Goal: Transaction & Acquisition: Purchase product/service

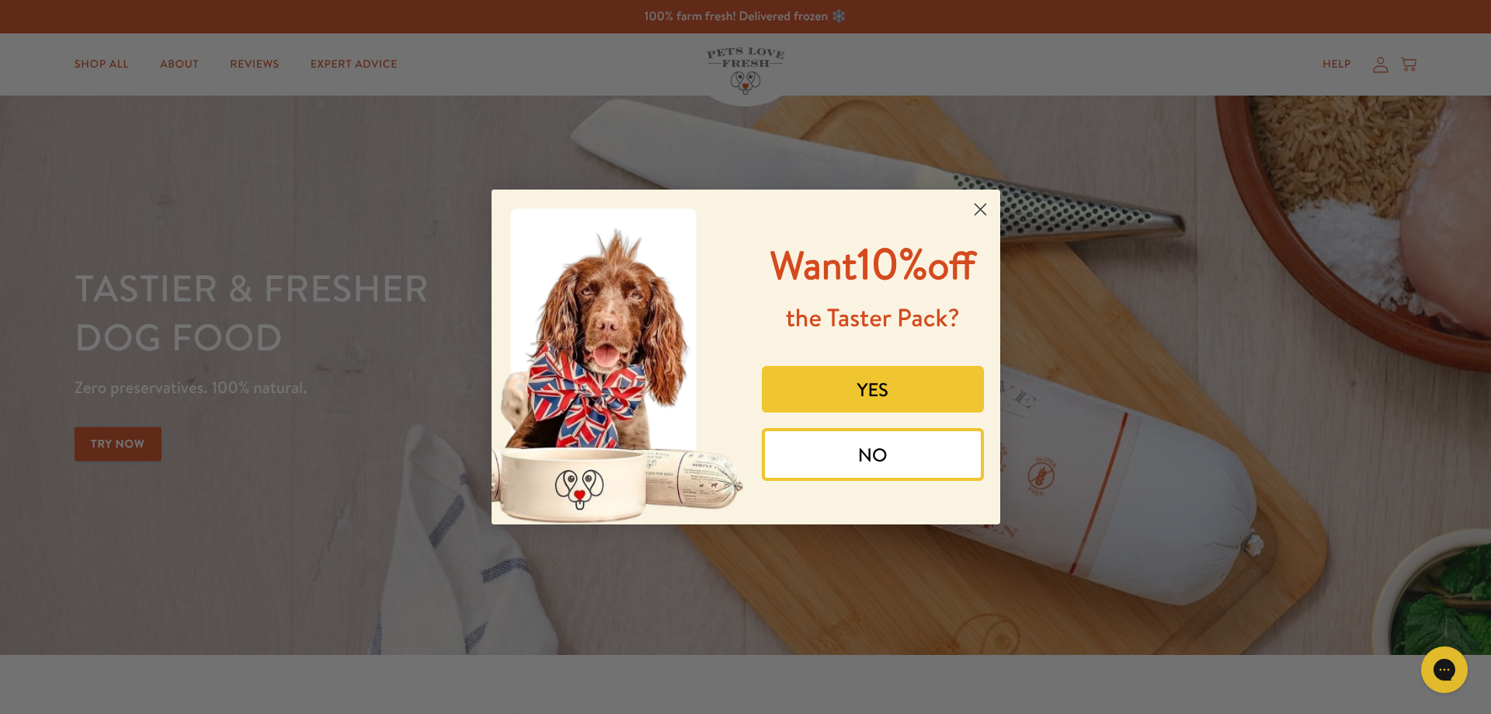
click at [982, 209] on circle "Close dialog" at bounding box center [980, 209] width 26 height 26
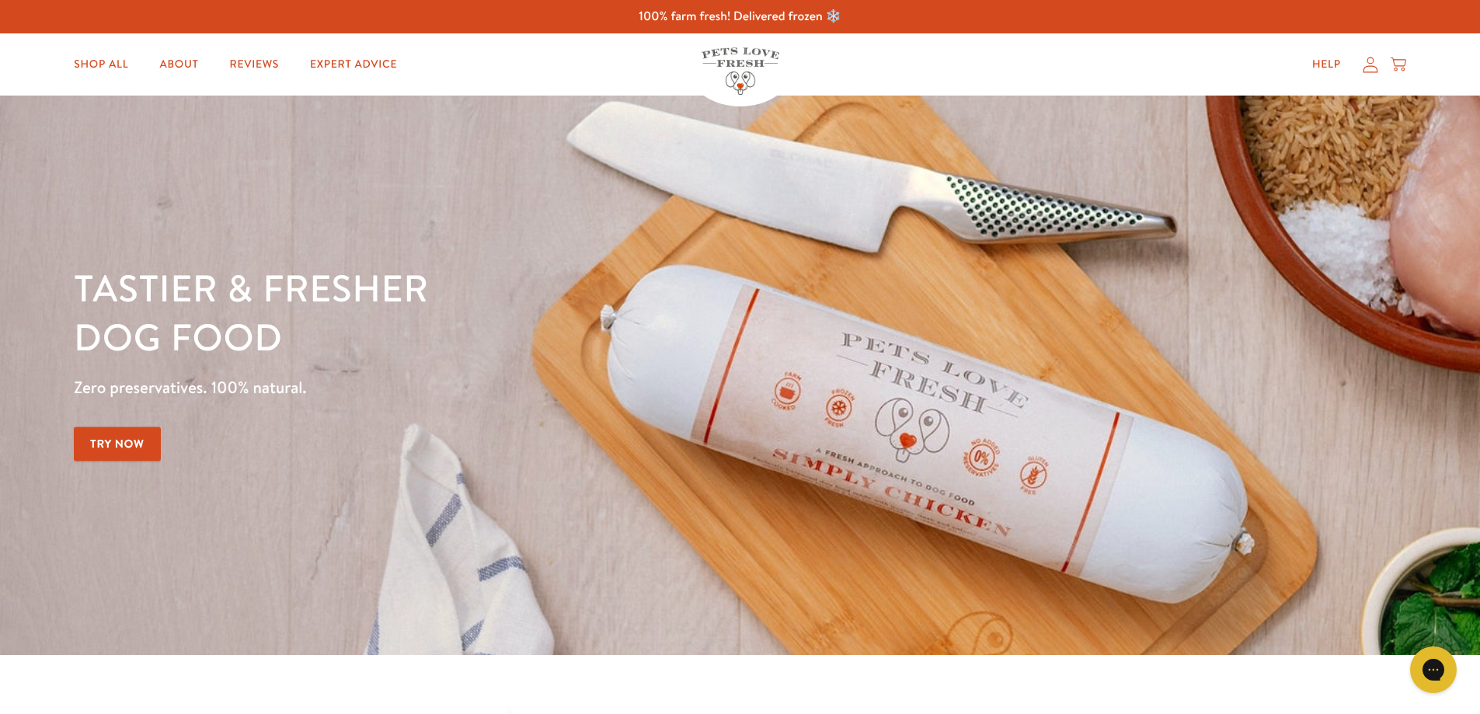
click at [1372, 65] on icon at bounding box center [1370, 65] width 16 height 16
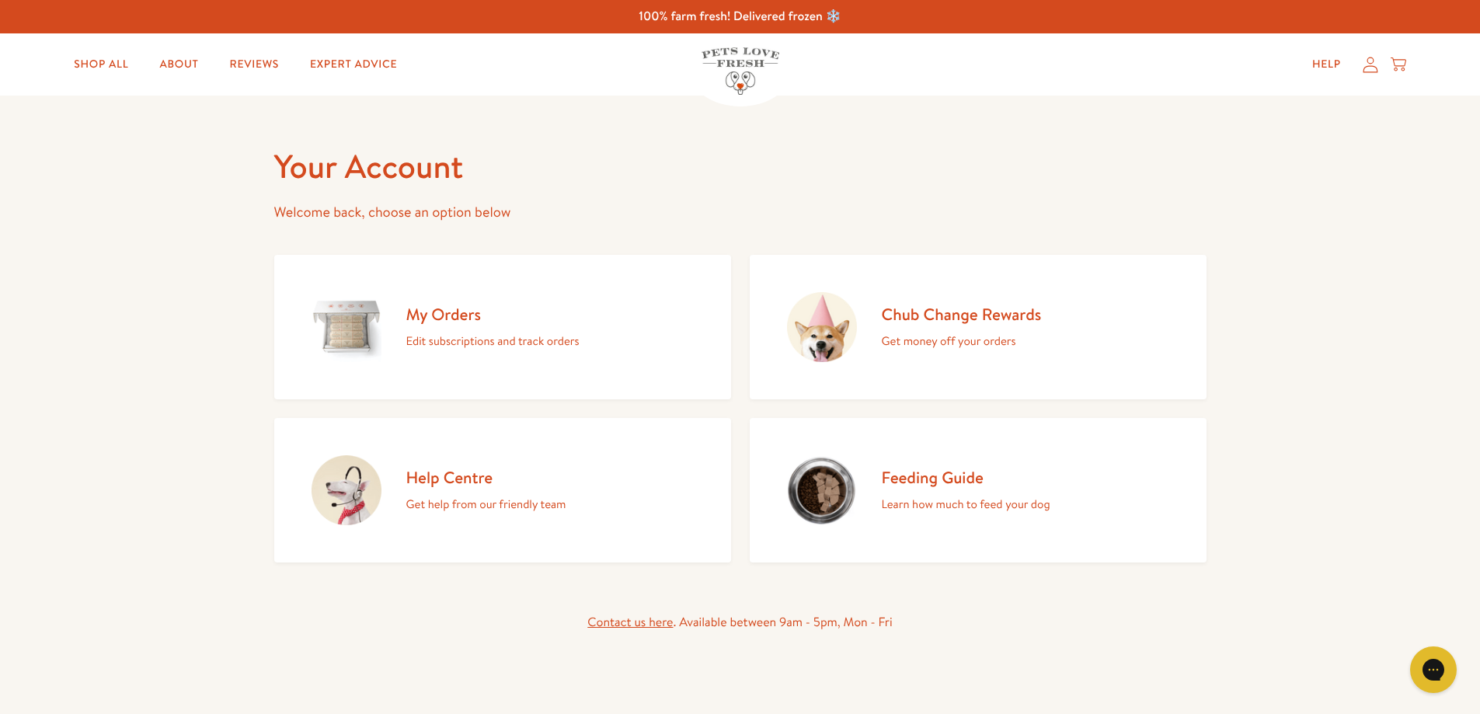
click at [410, 315] on h2 "My Orders" at bounding box center [492, 314] width 173 height 21
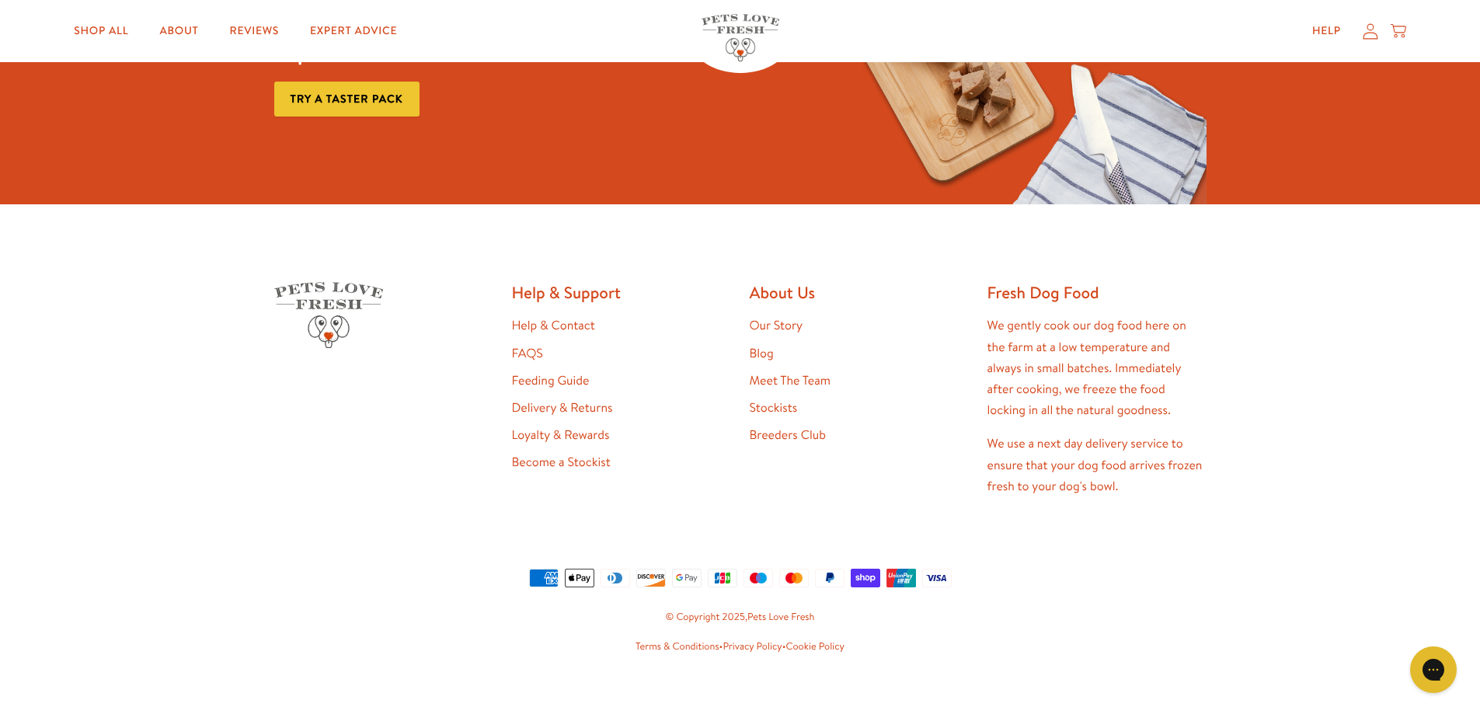
scroll to position [302, 0]
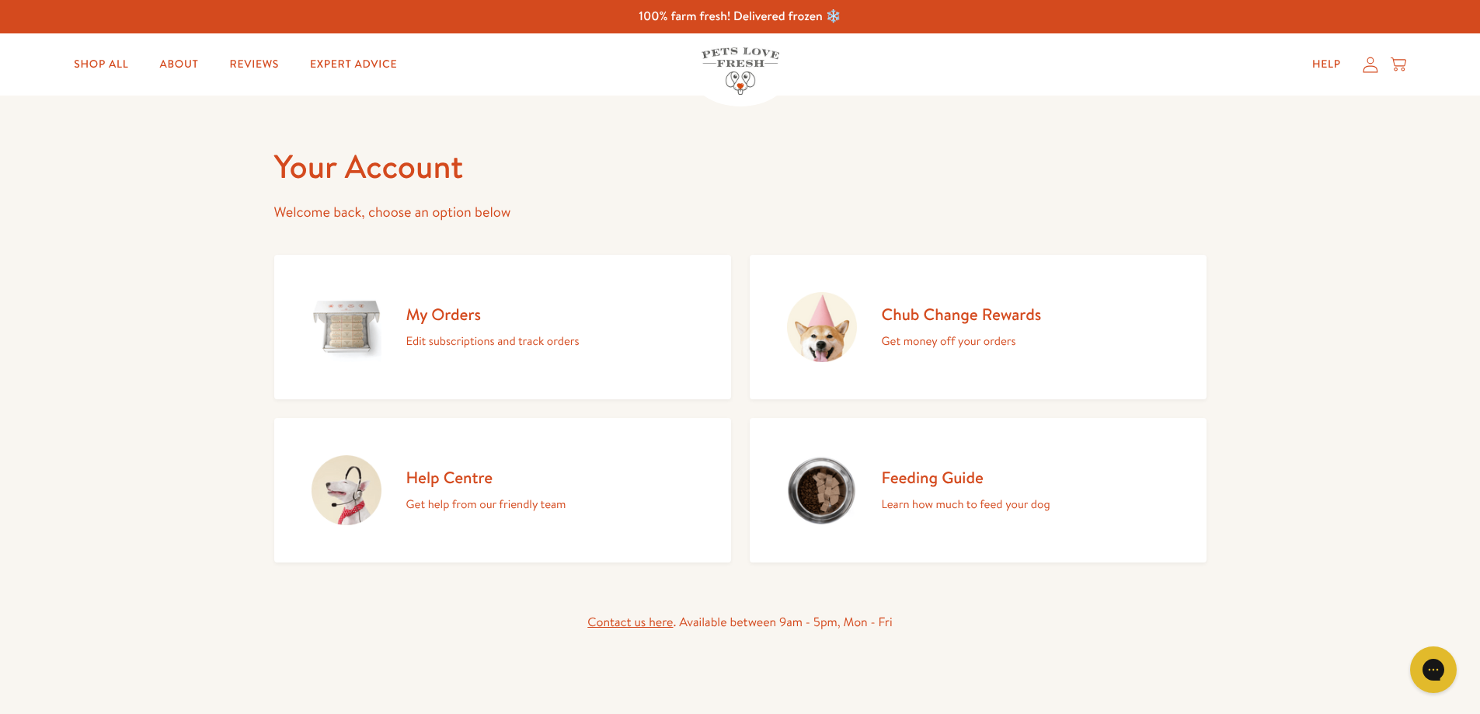
click at [457, 318] on h2 "My Orders" at bounding box center [492, 314] width 173 height 21
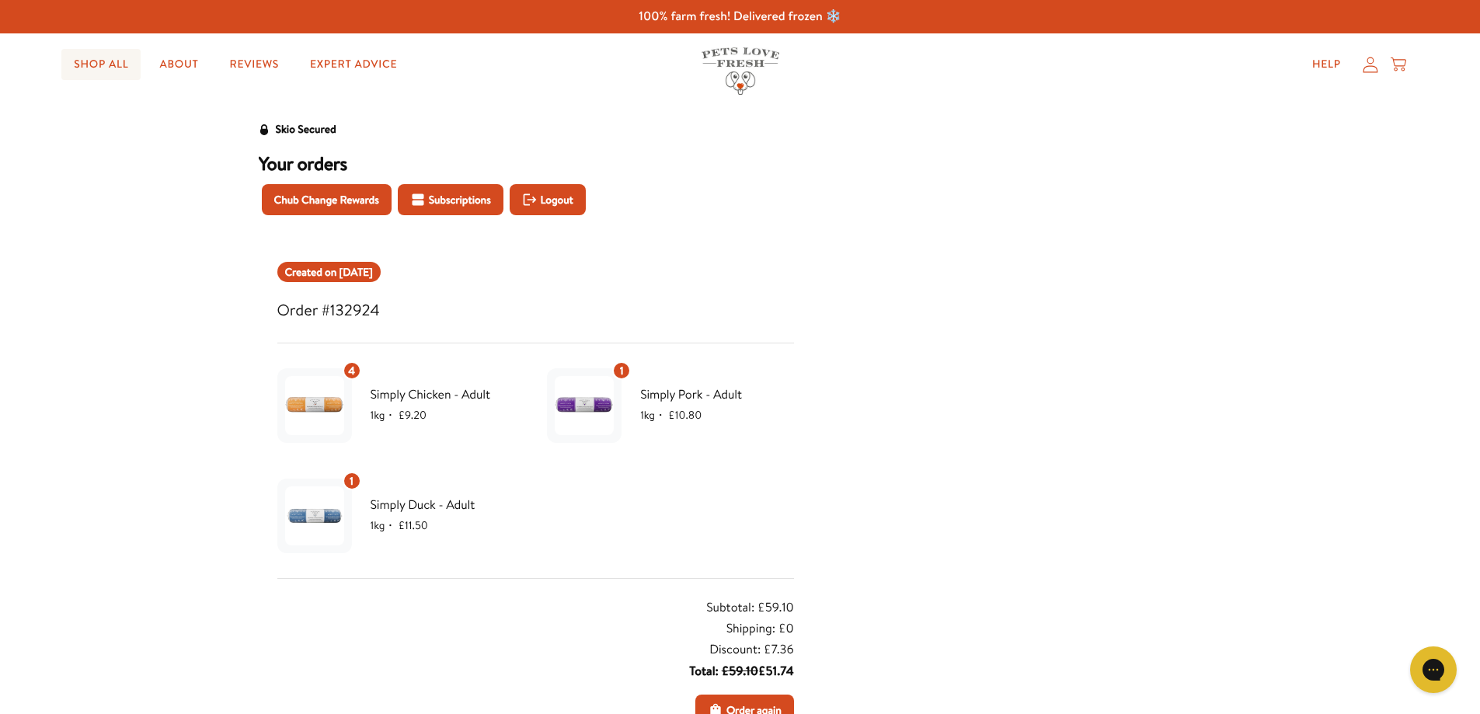
click at [113, 62] on link "Shop All" at bounding box center [100, 64] width 79 height 31
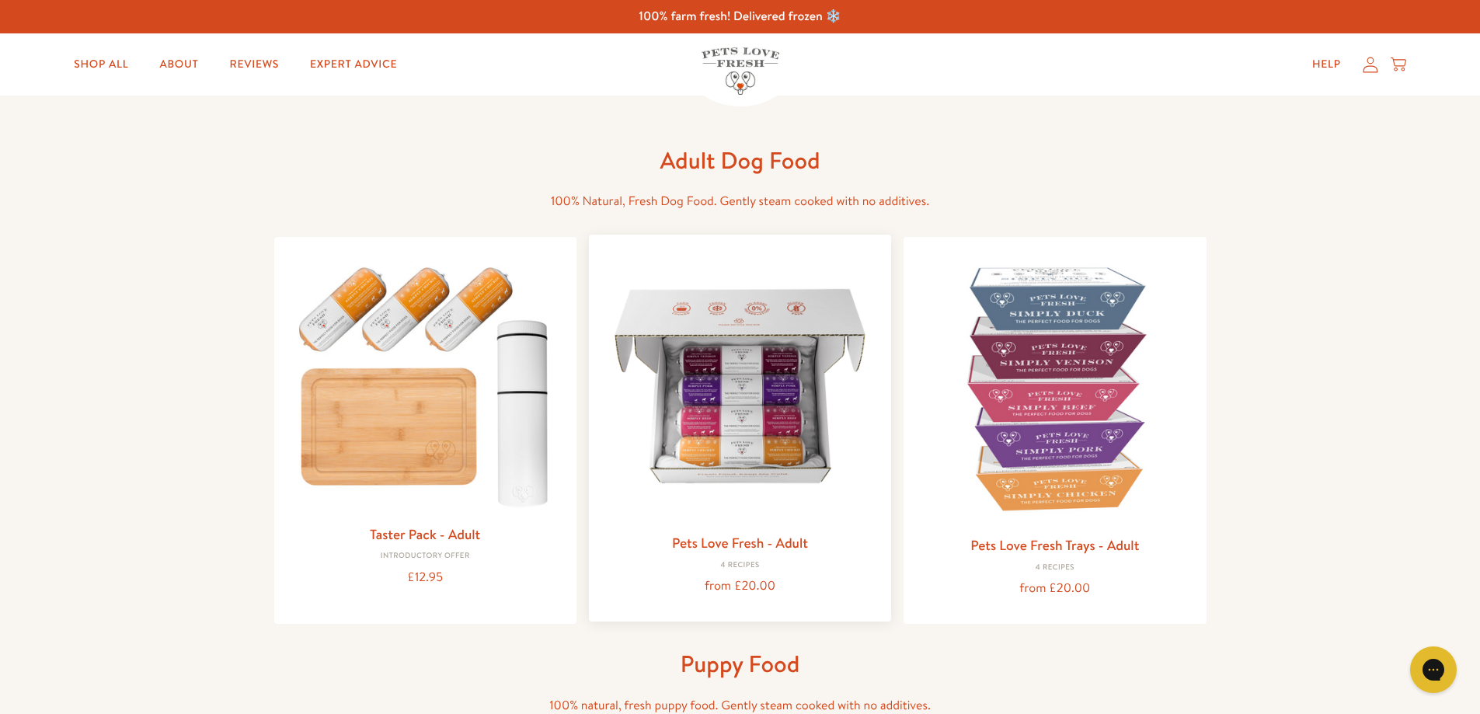
click at [737, 468] on img at bounding box center [739, 385] width 277 height 277
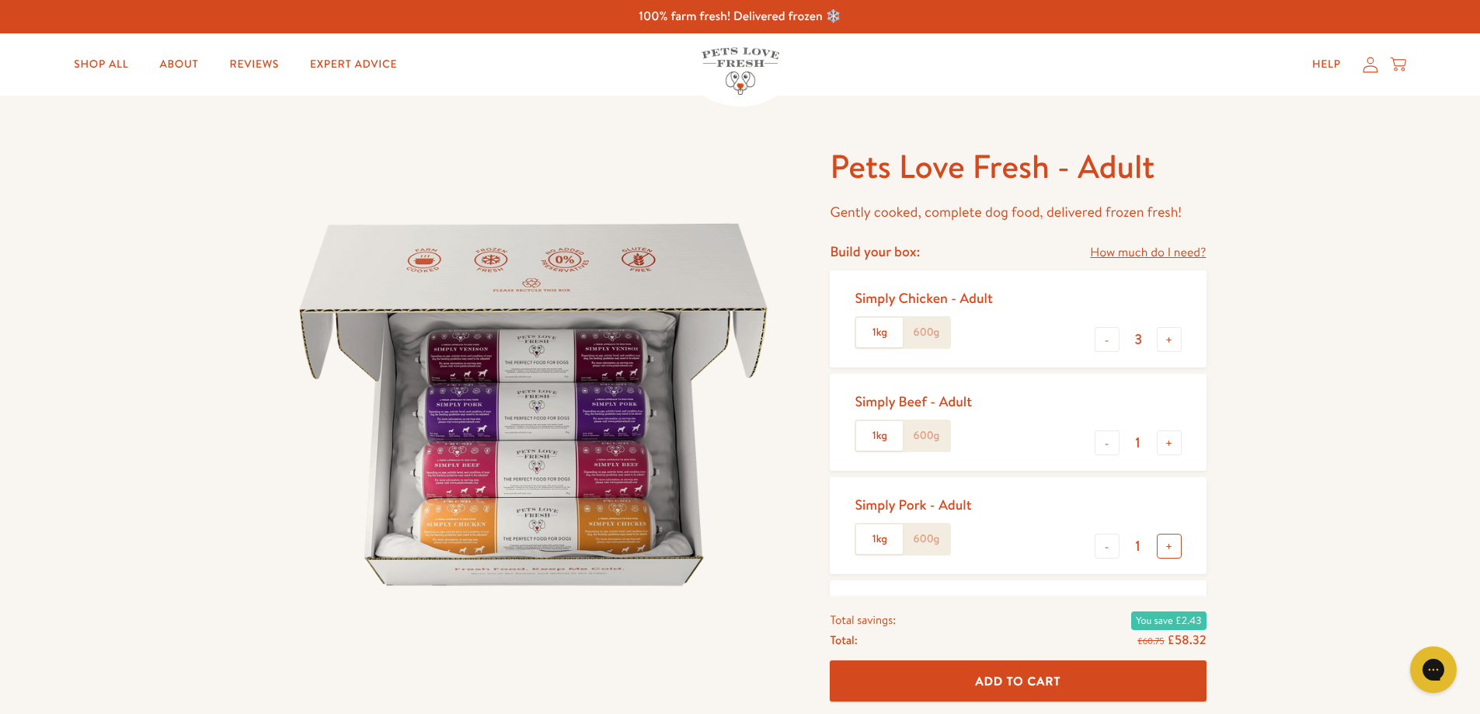
click at [1172, 544] on button "+" at bounding box center [1168, 546] width 25 height 25
type input "2"
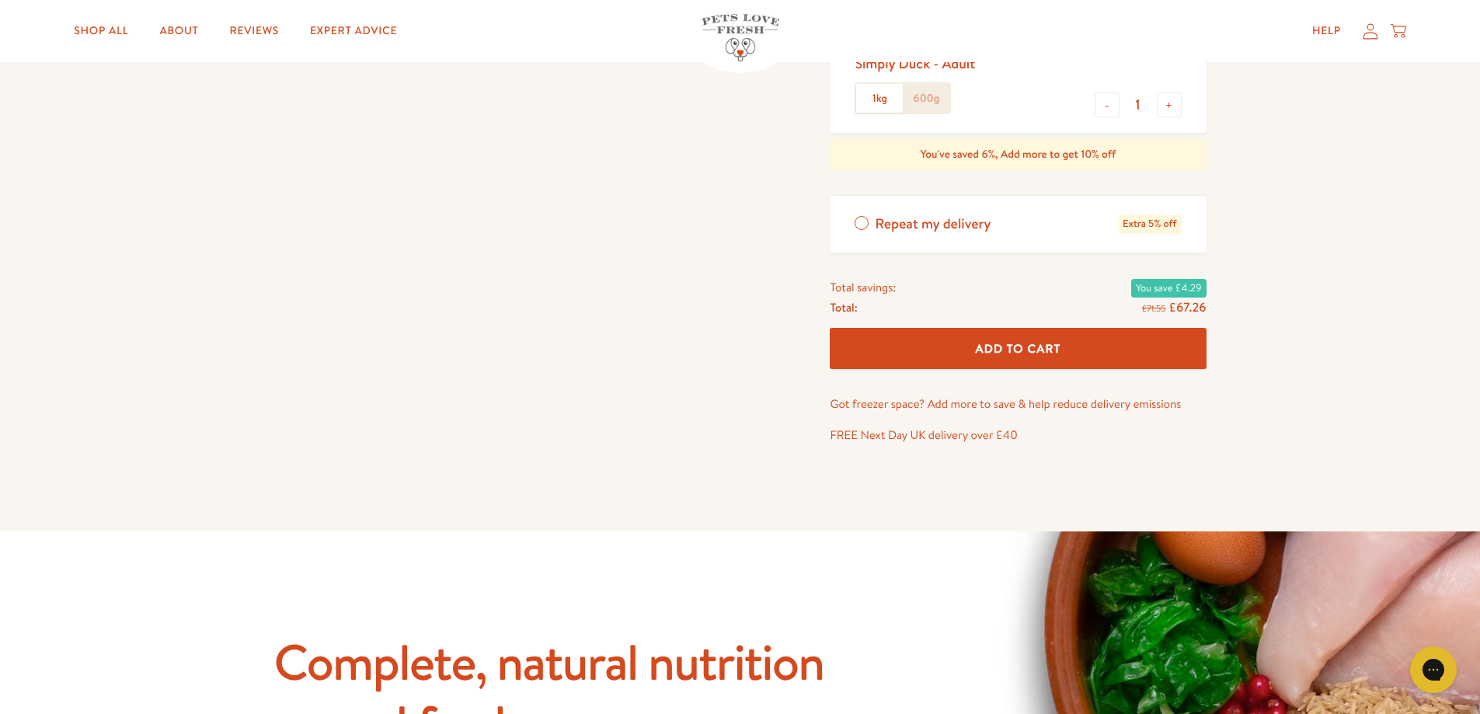
scroll to position [544, 0]
click at [1007, 349] on span "Add To Cart" at bounding box center [1018, 349] width 85 height 16
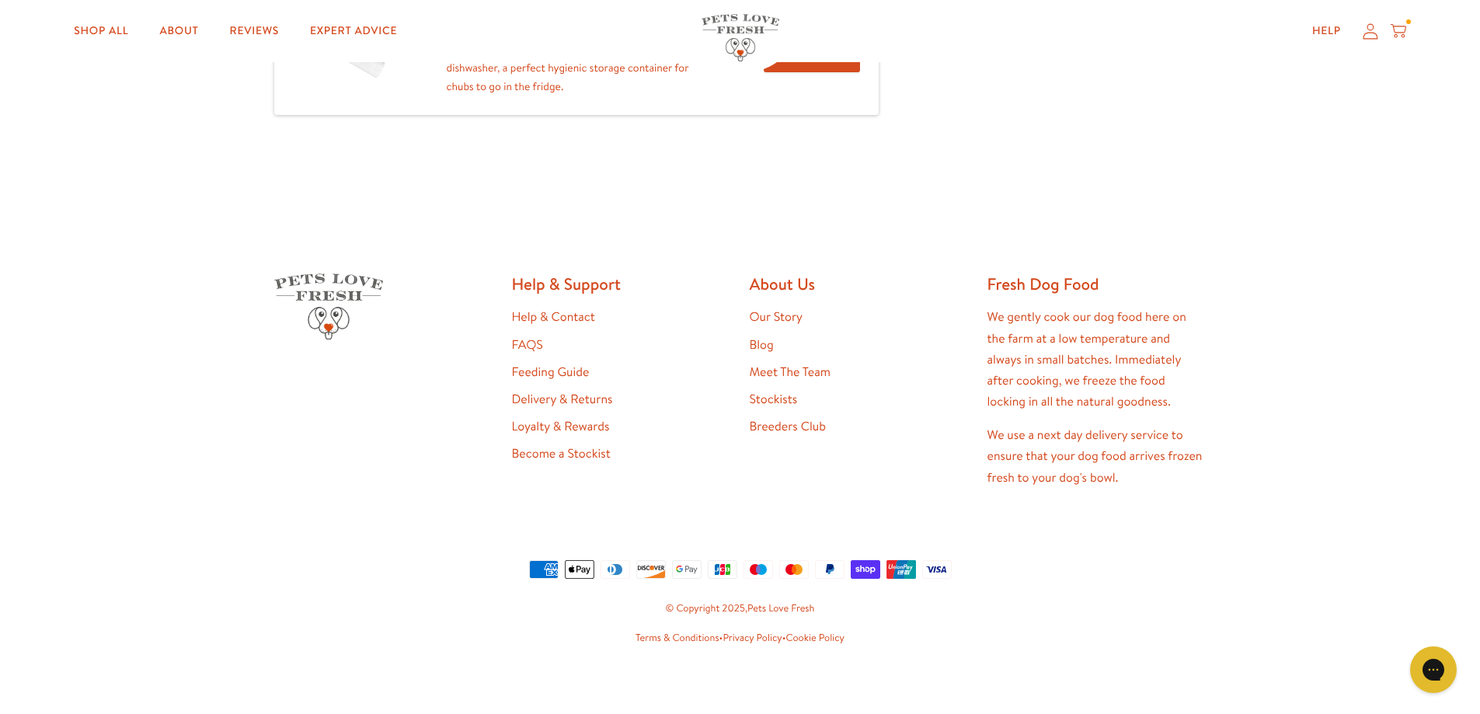
scroll to position [667, 0]
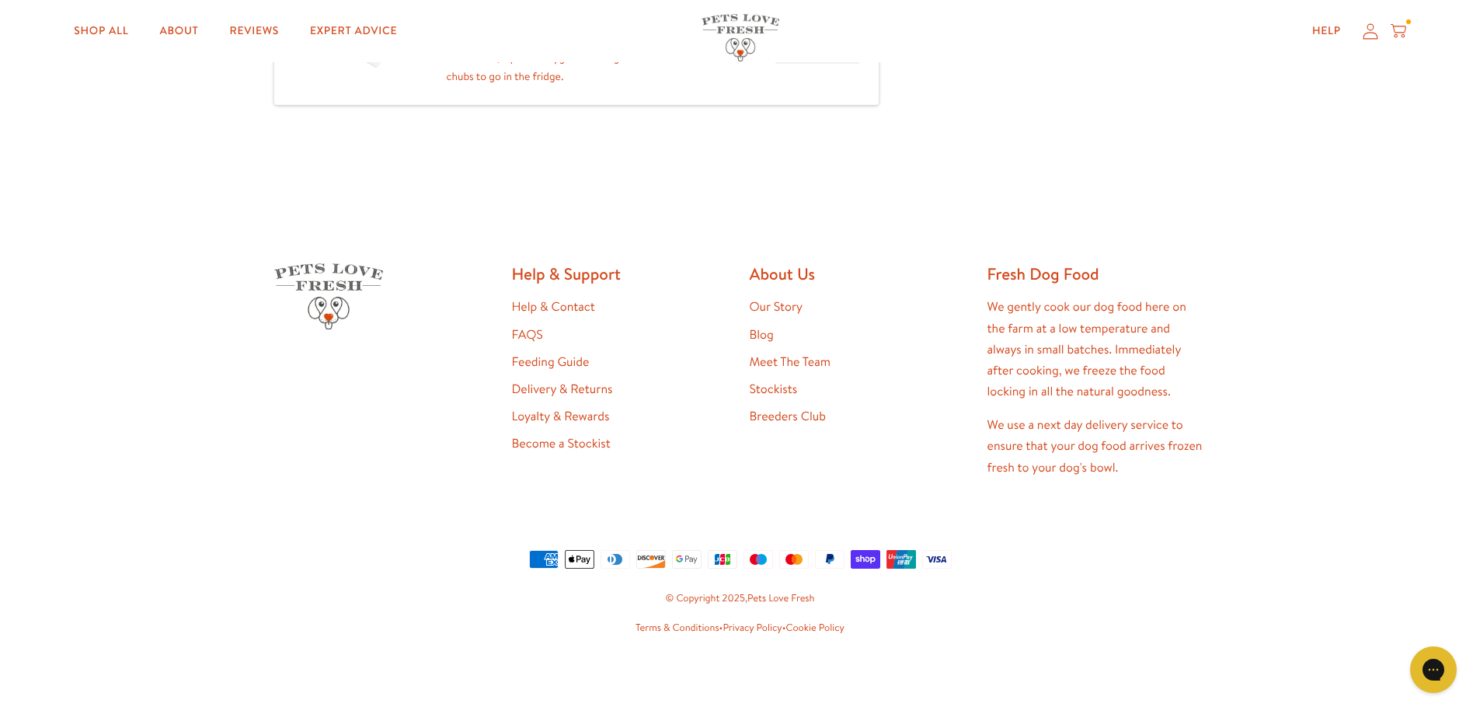
click at [569, 417] on link "Loyalty & Rewards" at bounding box center [561, 416] width 98 height 17
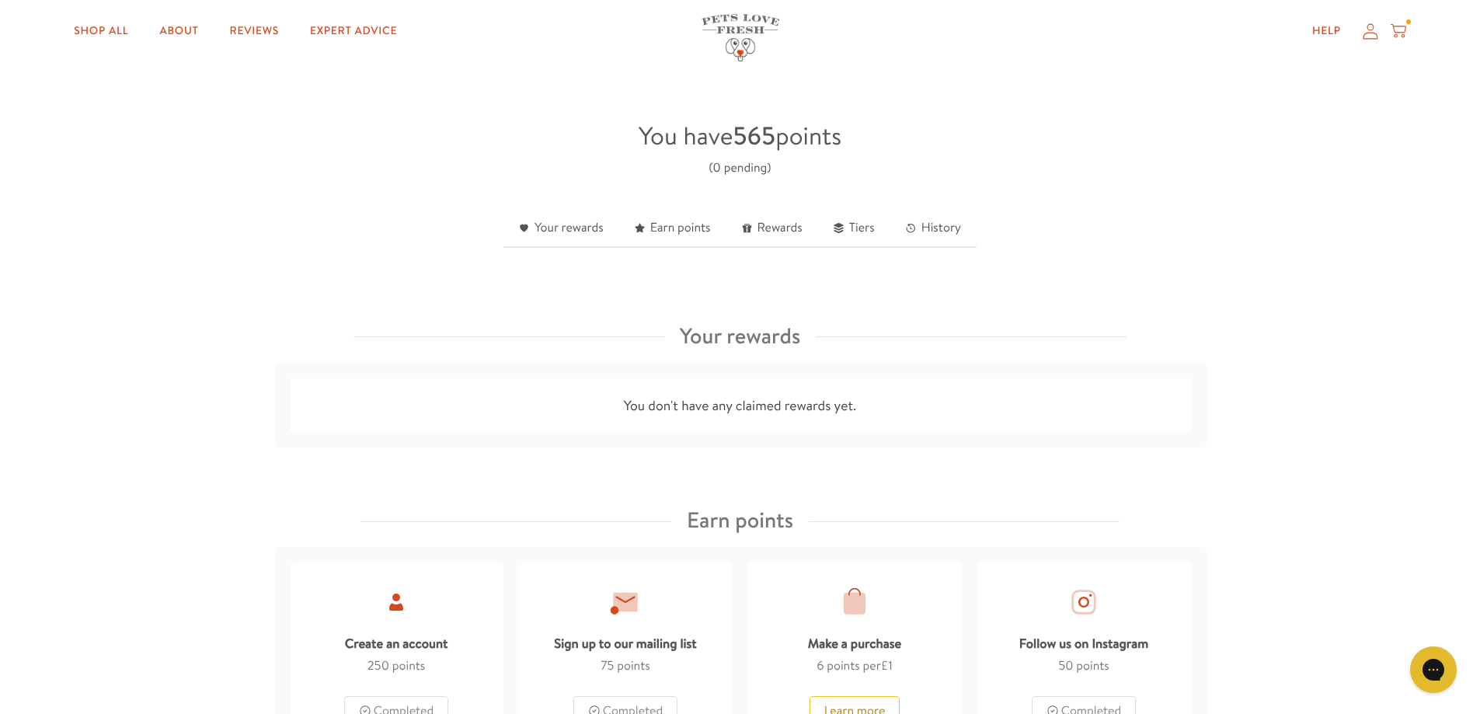
scroll to position [311, 0]
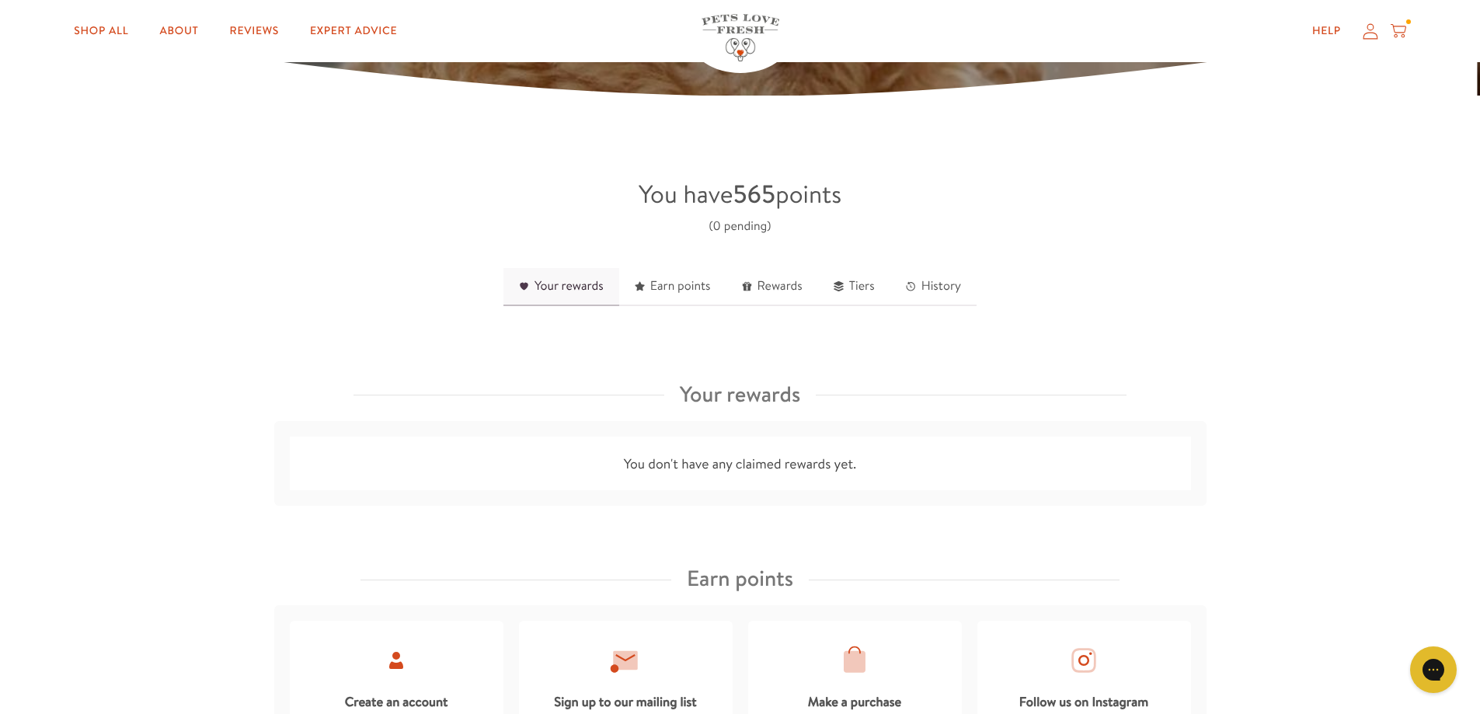
click at [539, 281] on link "Your rewards" at bounding box center [561, 287] width 116 height 38
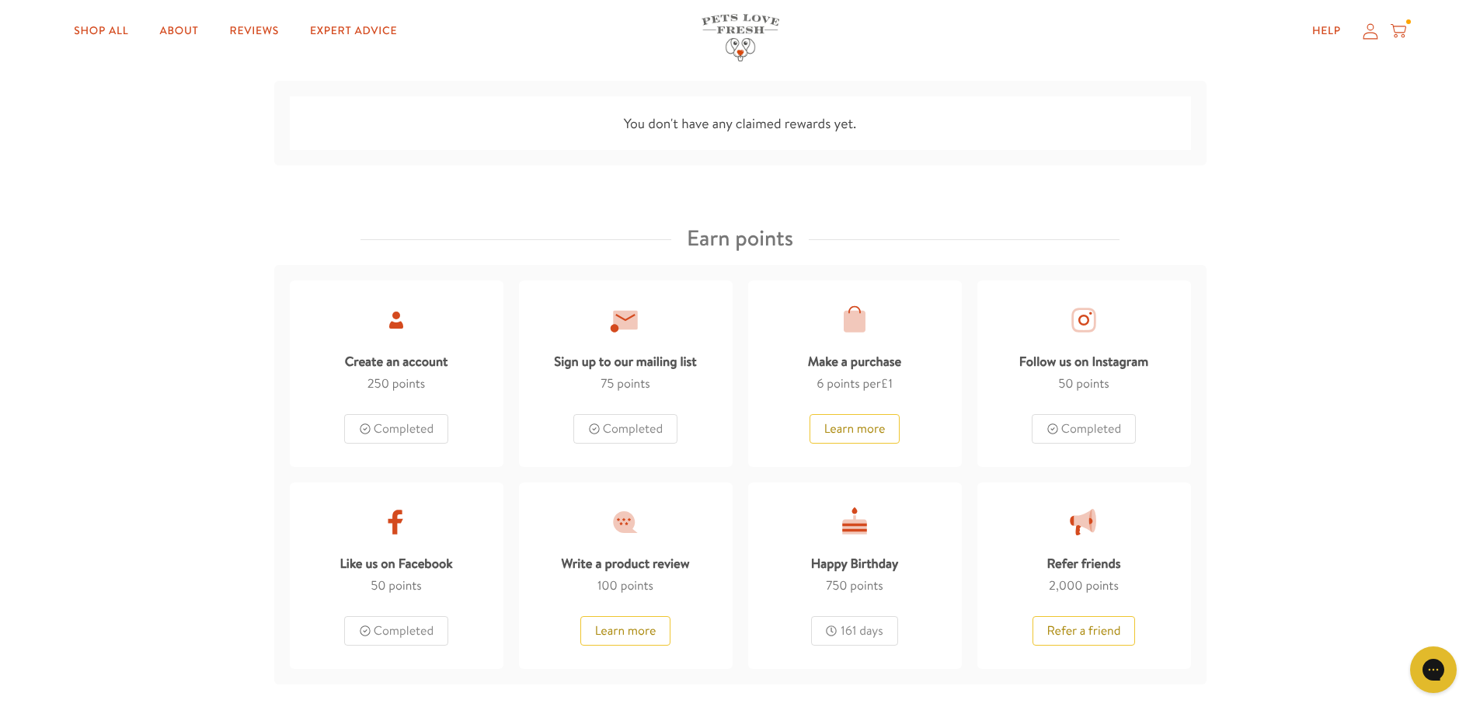
scroll to position [671, 0]
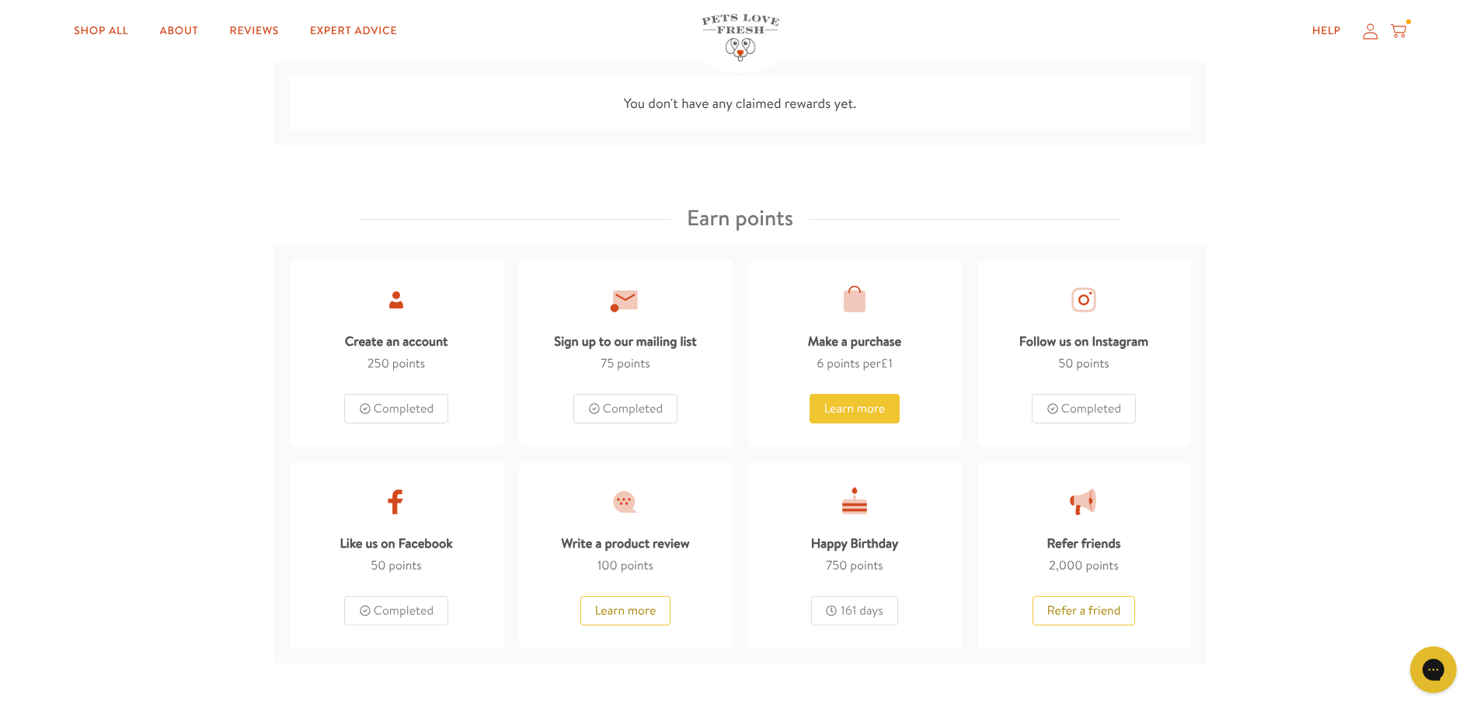
click at [850, 411] on button "Learn more" at bounding box center [854, 409] width 91 height 30
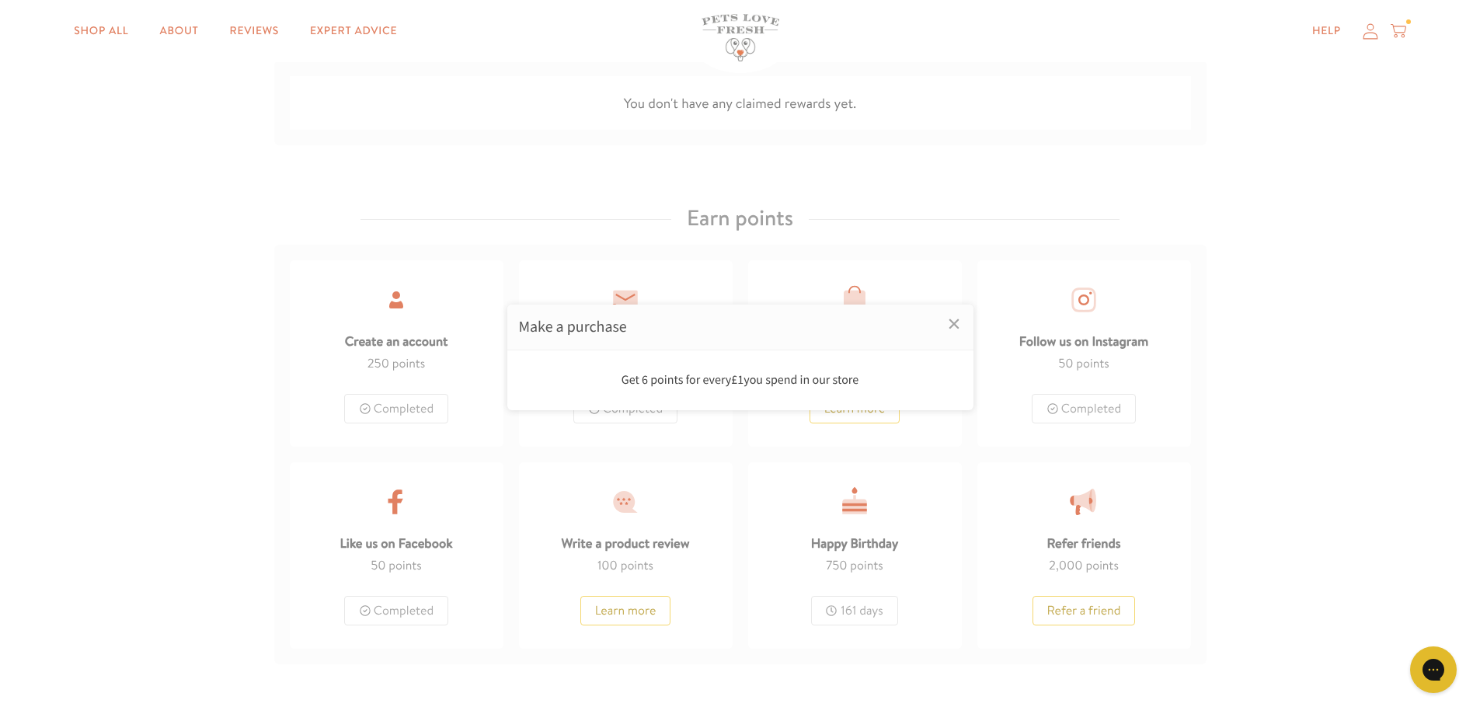
click at [754, 381] on div "Get 6 points for every £1 you spend in our store" at bounding box center [740, 379] width 443 height 21
click at [955, 325] on link "×" at bounding box center [953, 323] width 39 height 39
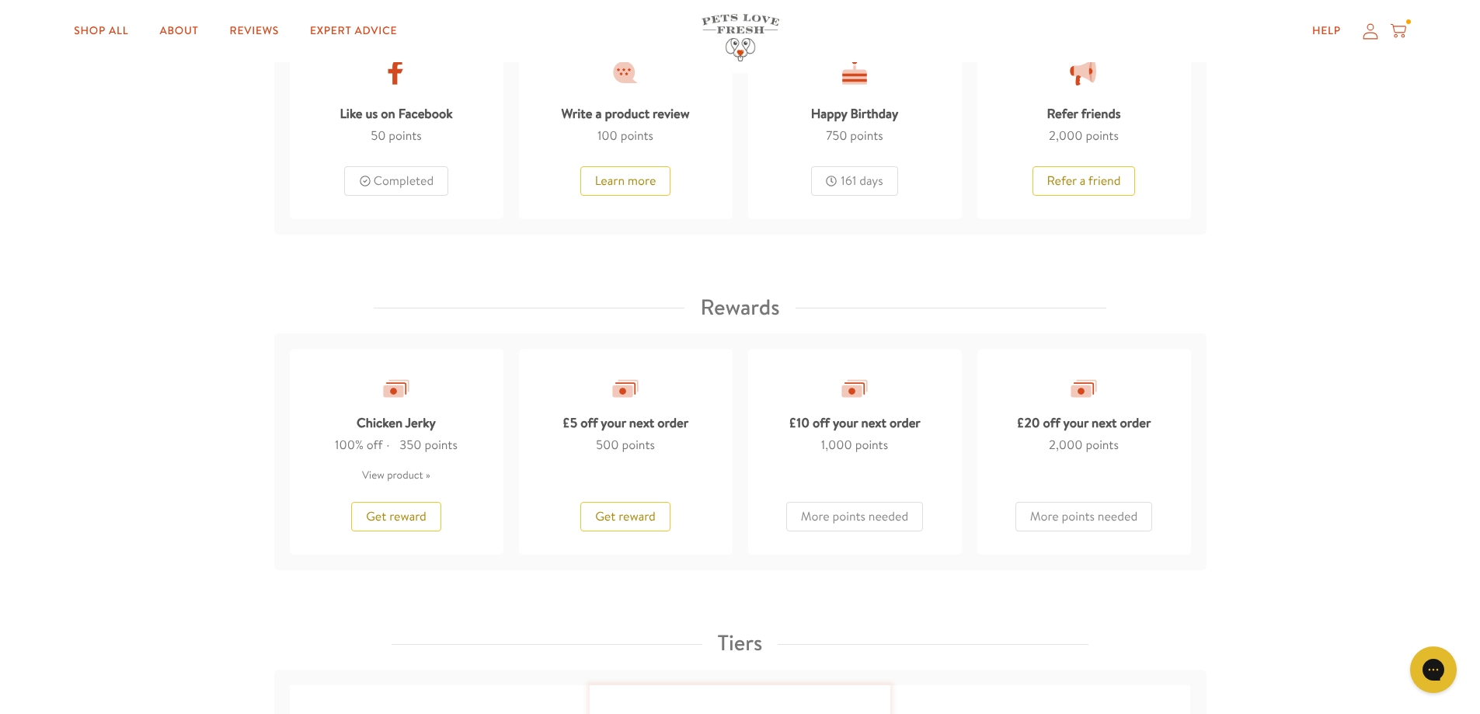
scroll to position [1118, 0]
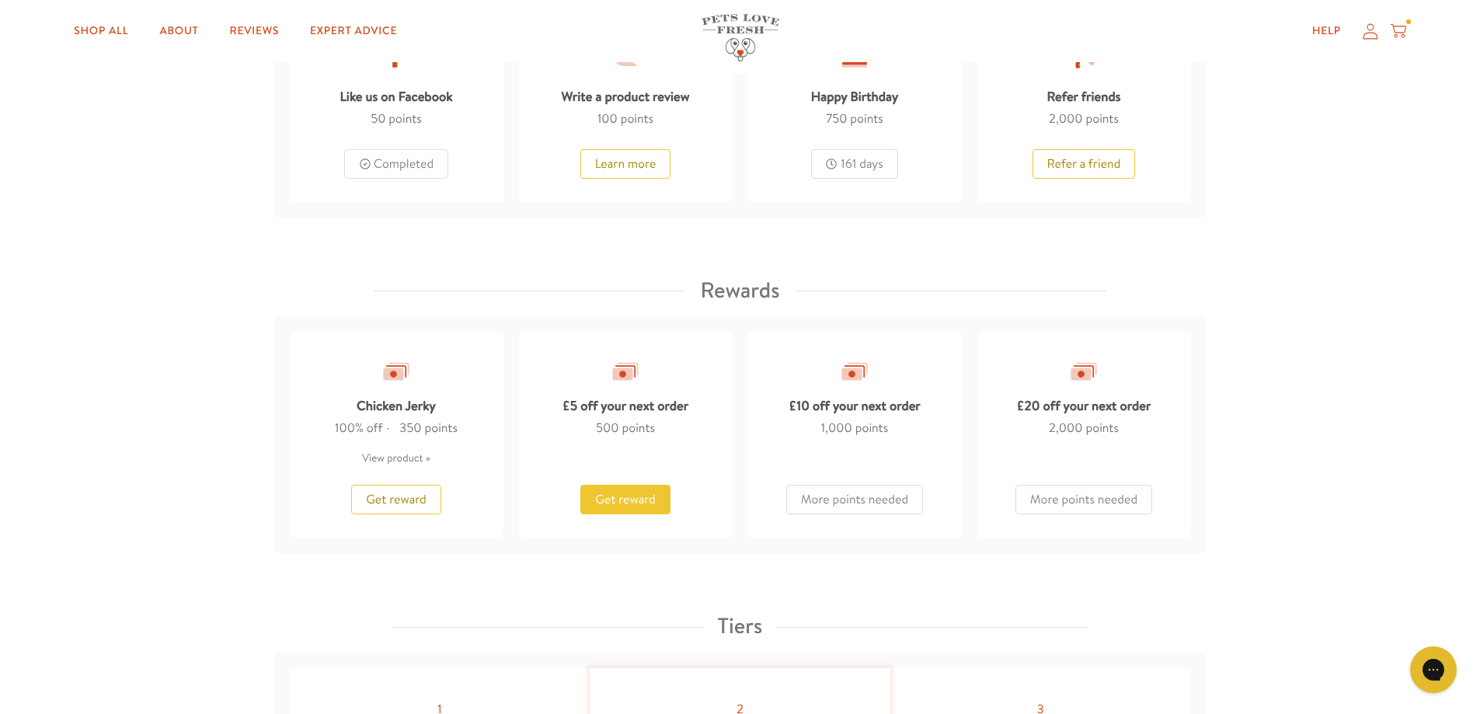
click at [625, 501] on span "Get reward" at bounding box center [625, 499] width 61 height 17
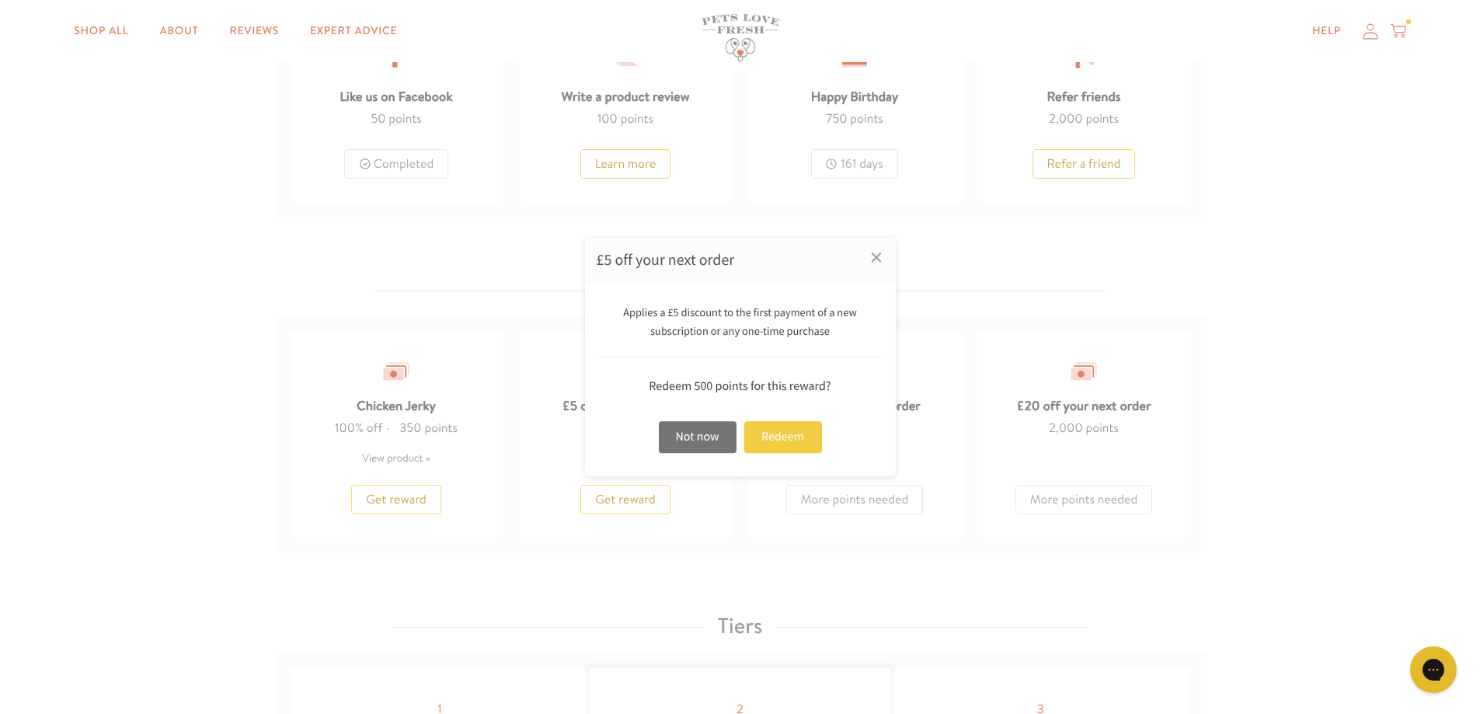
click at [774, 432] on div "Redeem" at bounding box center [783, 437] width 78 height 32
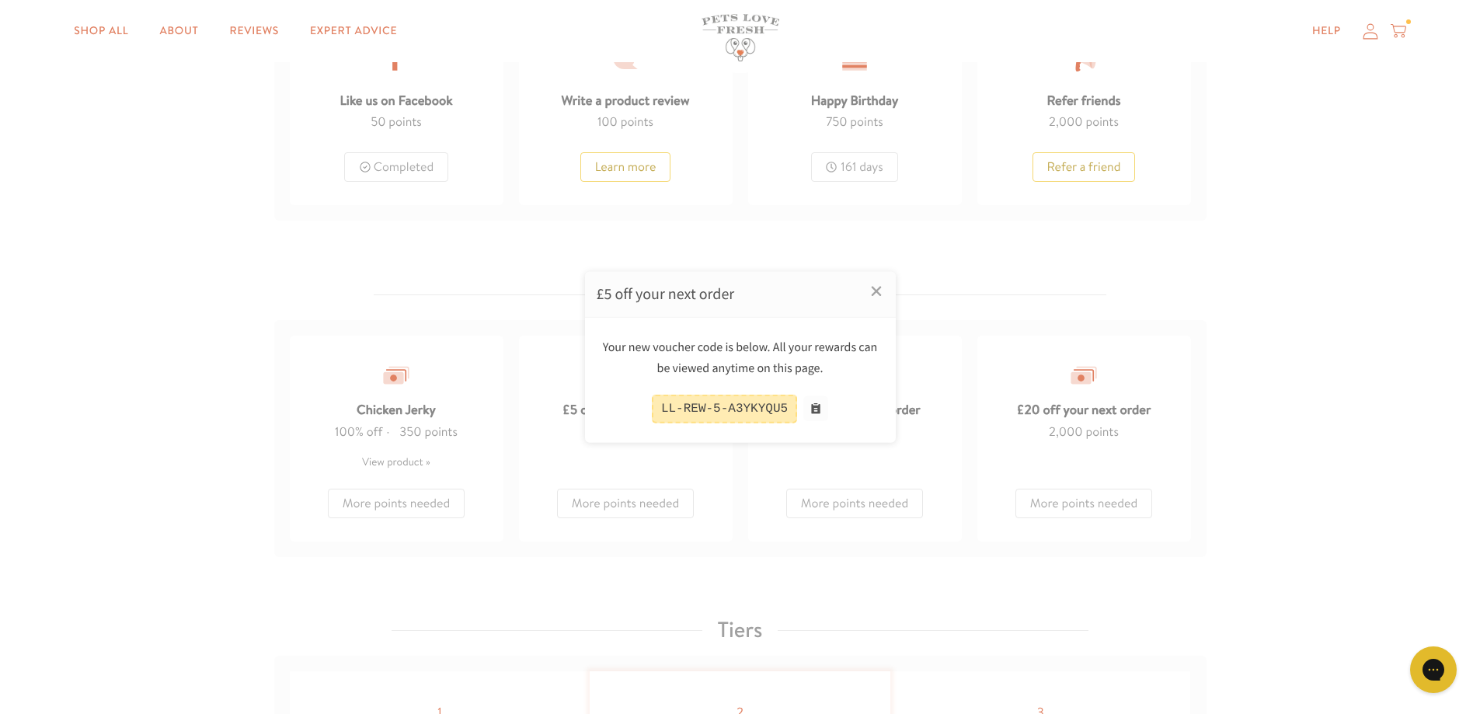
scroll to position [1121, 0]
click at [810, 405] on button at bounding box center [815, 408] width 25 height 25
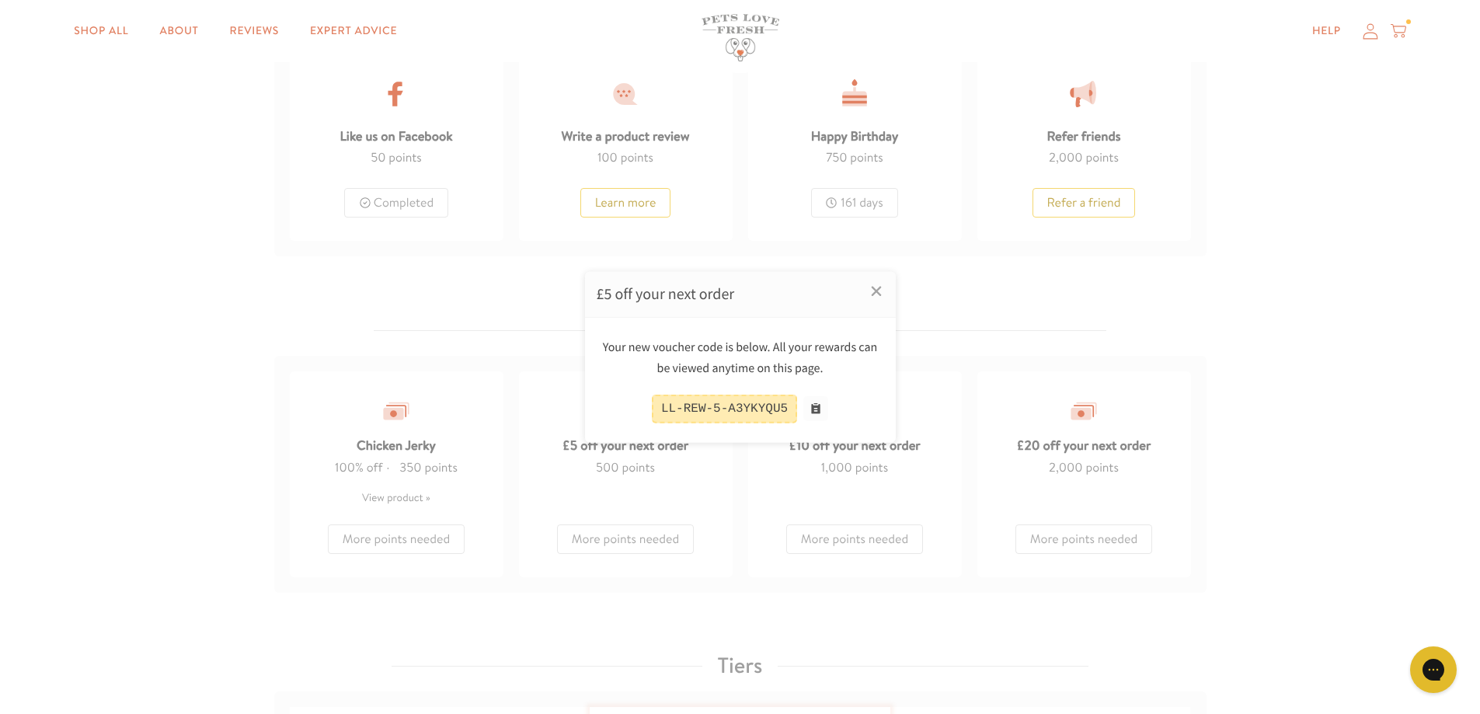
click at [1393, 35] on div at bounding box center [740, 357] width 1480 height 714
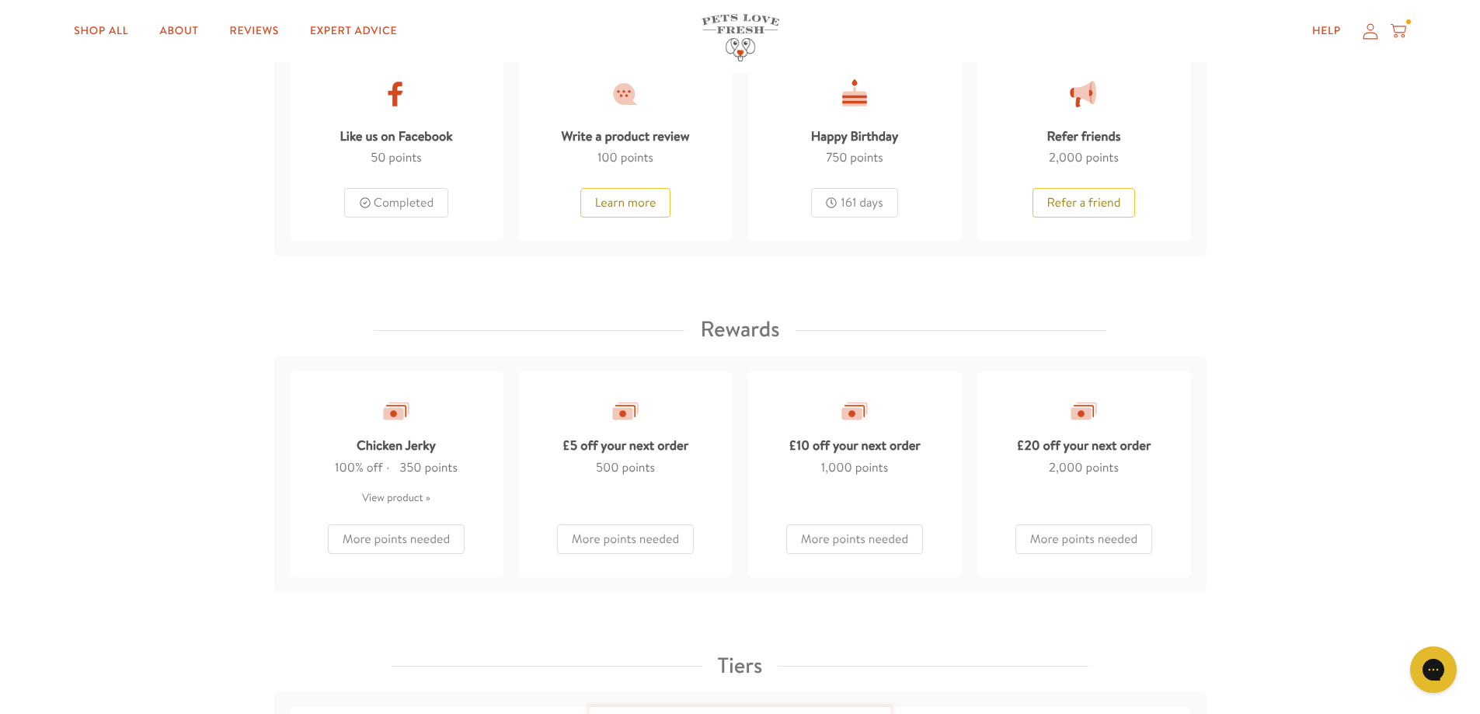
click at [1396, 32] on icon at bounding box center [1398, 31] width 16 height 17
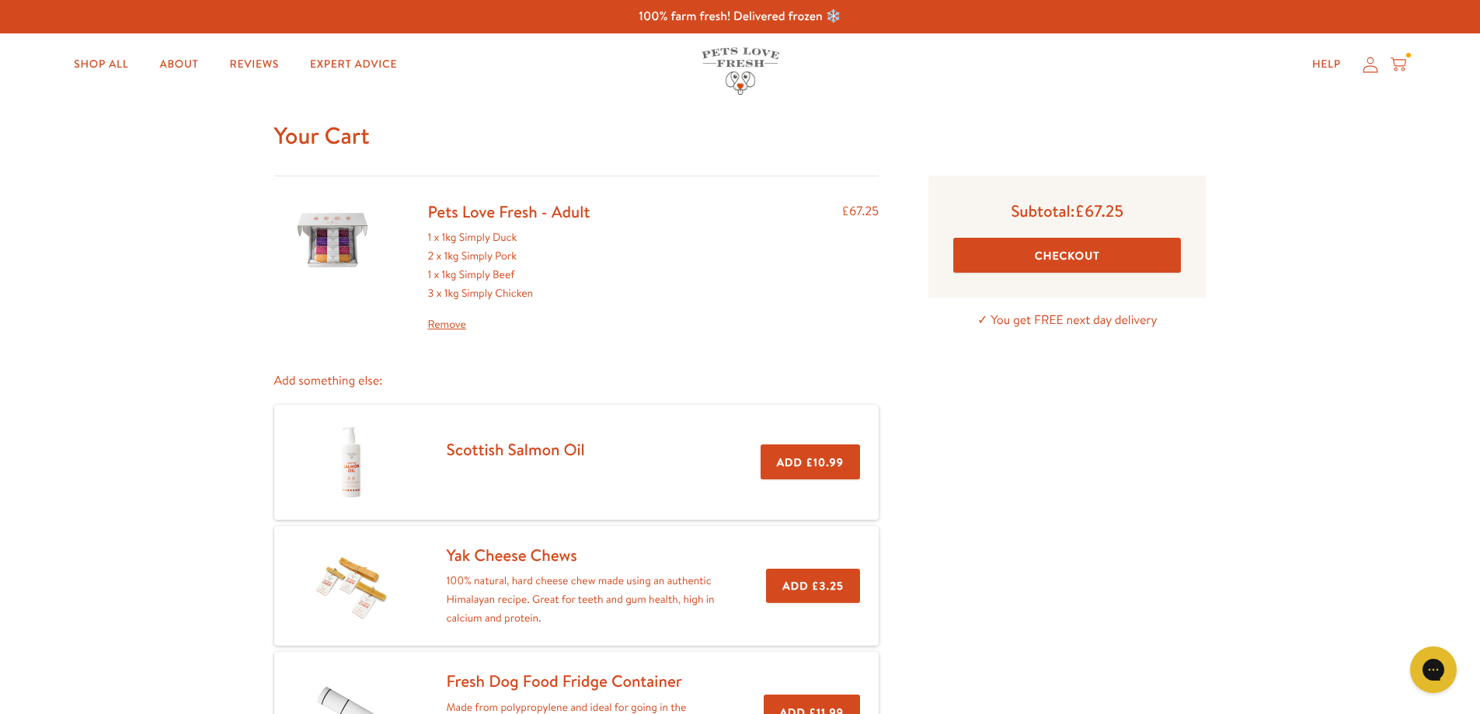
click at [1087, 253] on button "Checkout" at bounding box center [1067, 255] width 228 height 35
